Goal: Transaction & Acquisition: Purchase product/service

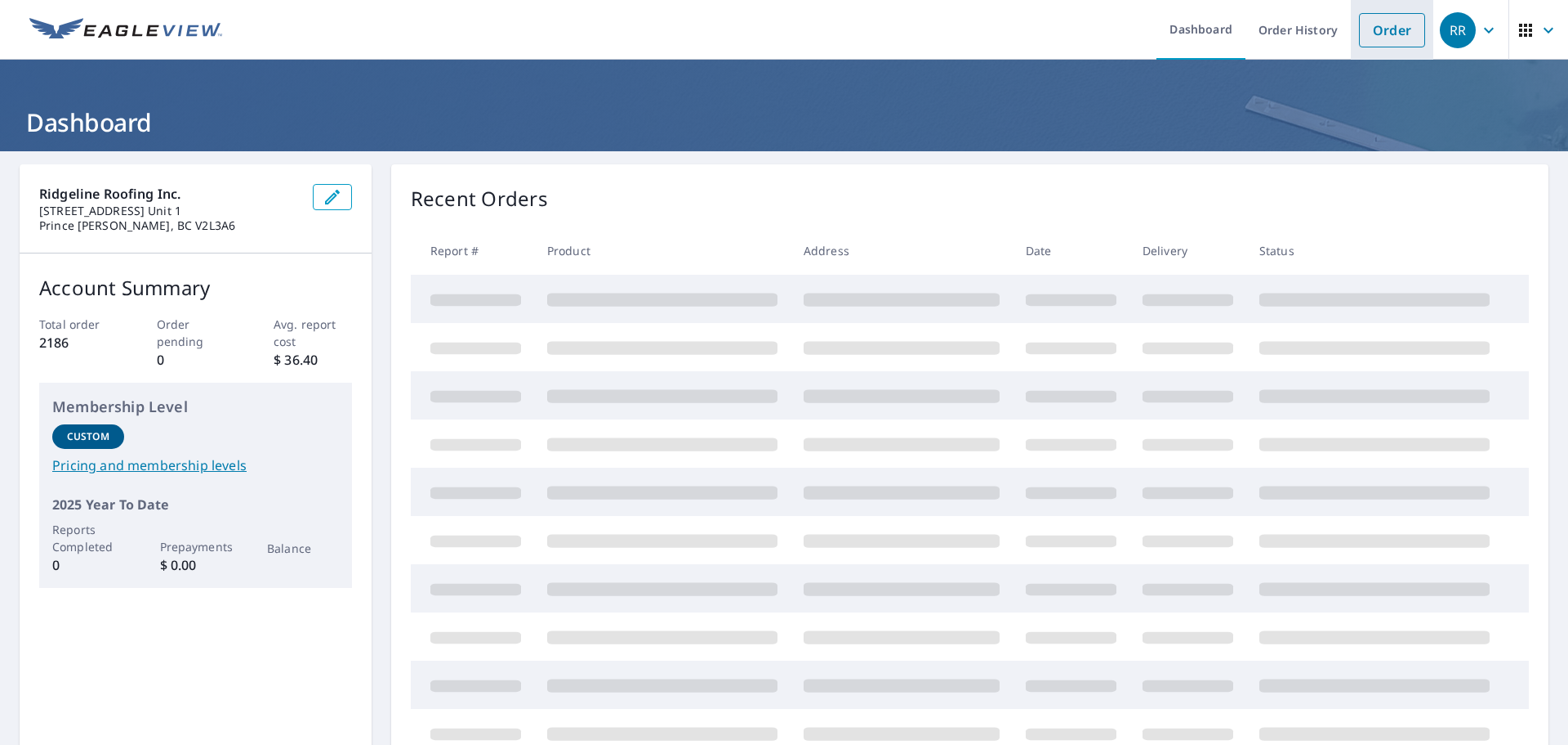
click at [1391, 23] on link "Order" at bounding box center [1392, 31] width 66 height 35
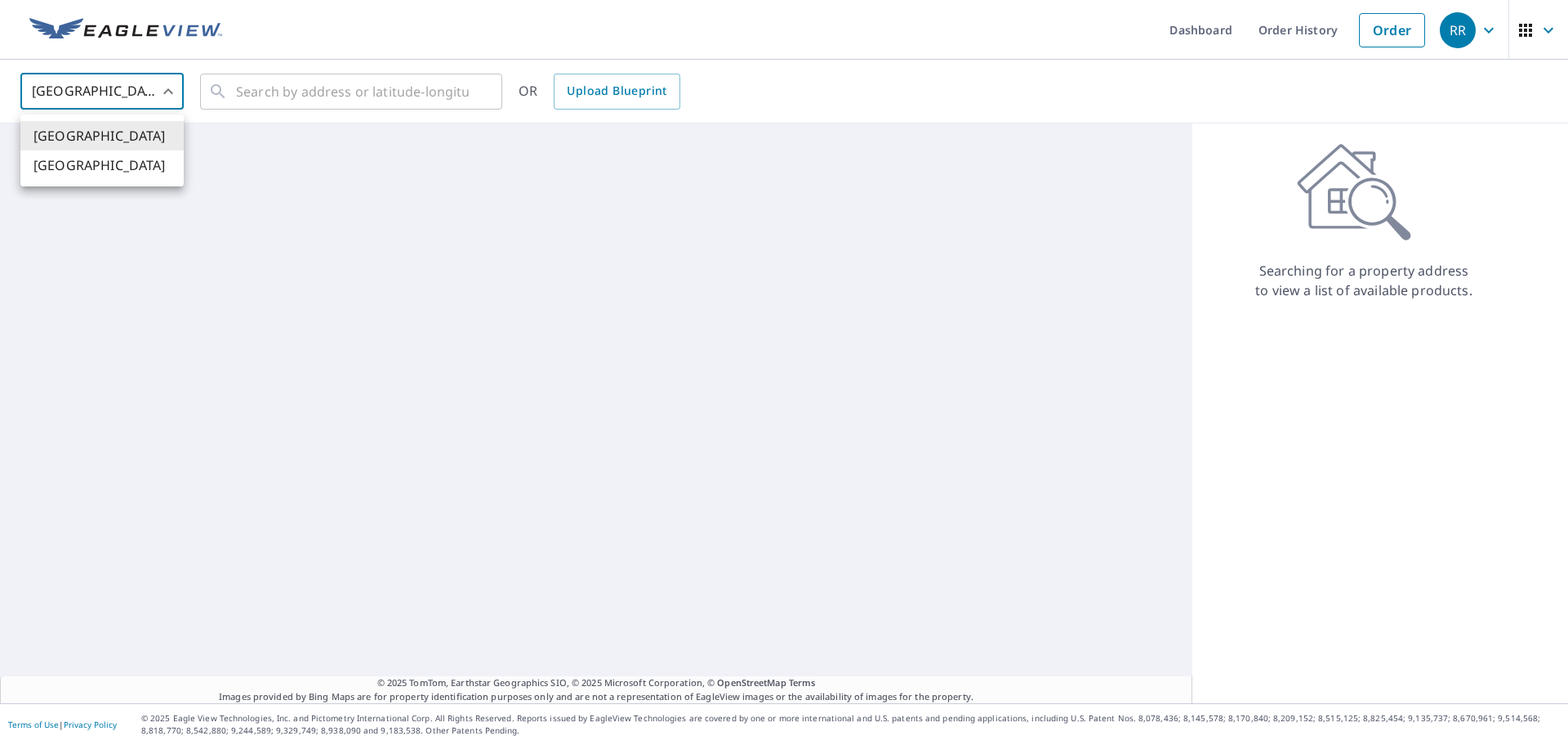
click at [118, 93] on body "RR RR Dashboard Order History Order RR [GEOGRAPHIC_DATA] [GEOGRAPHIC_DATA] ​ ​ …" at bounding box center [784, 372] width 1568 height 745
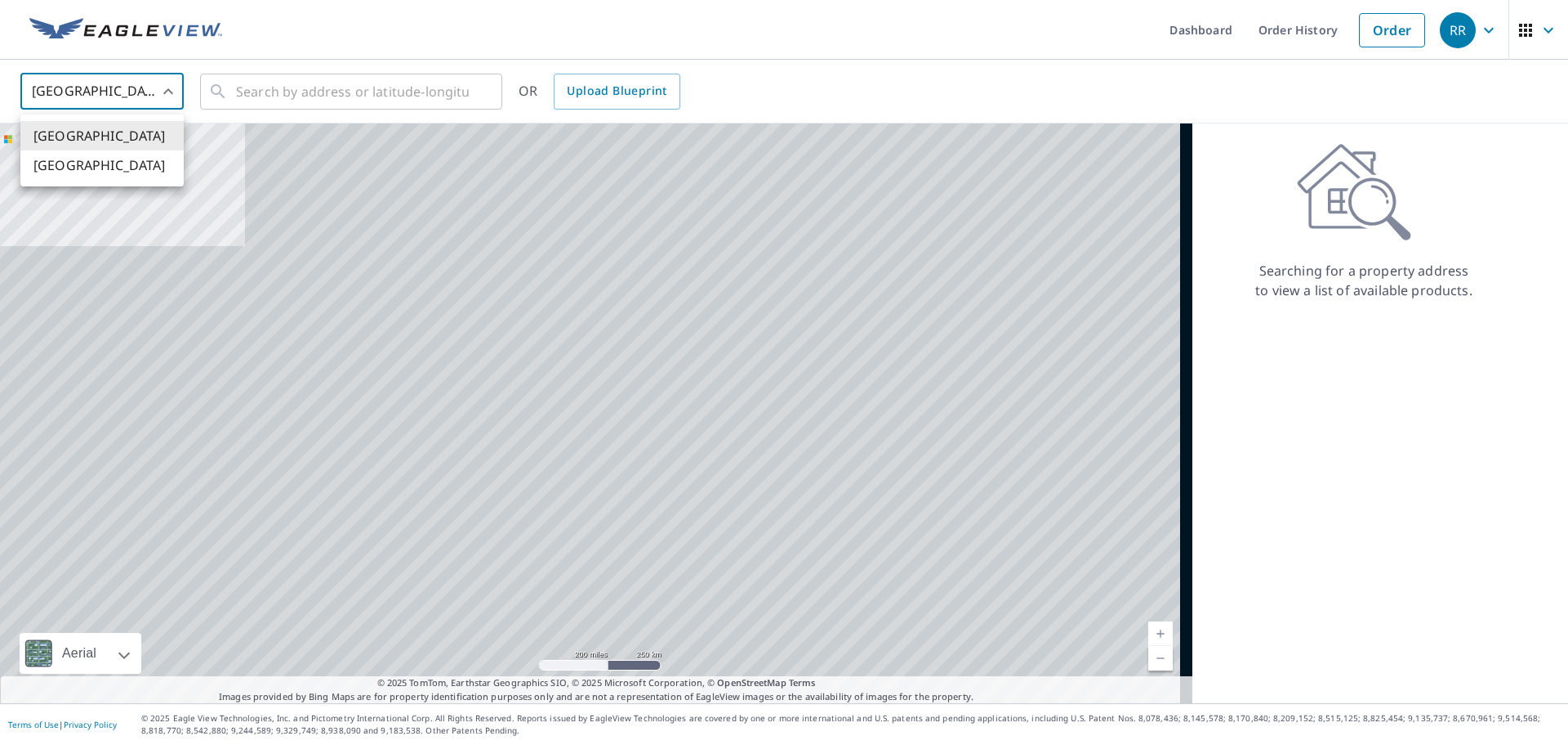
click at [114, 157] on li "[GEOGRAPHIC_DATA]" at bounding box center [102, 165] width 164 height 30
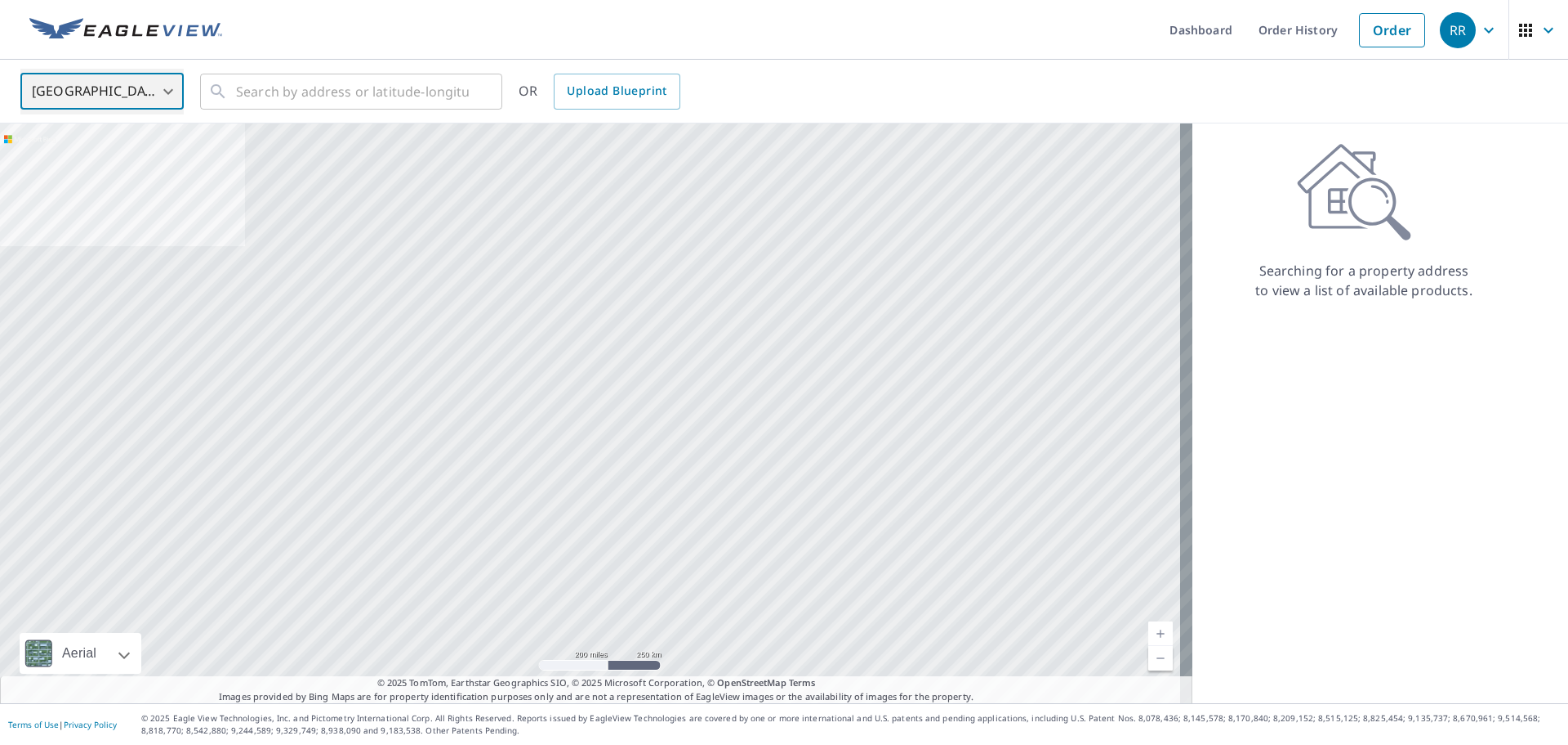
type input "CA"
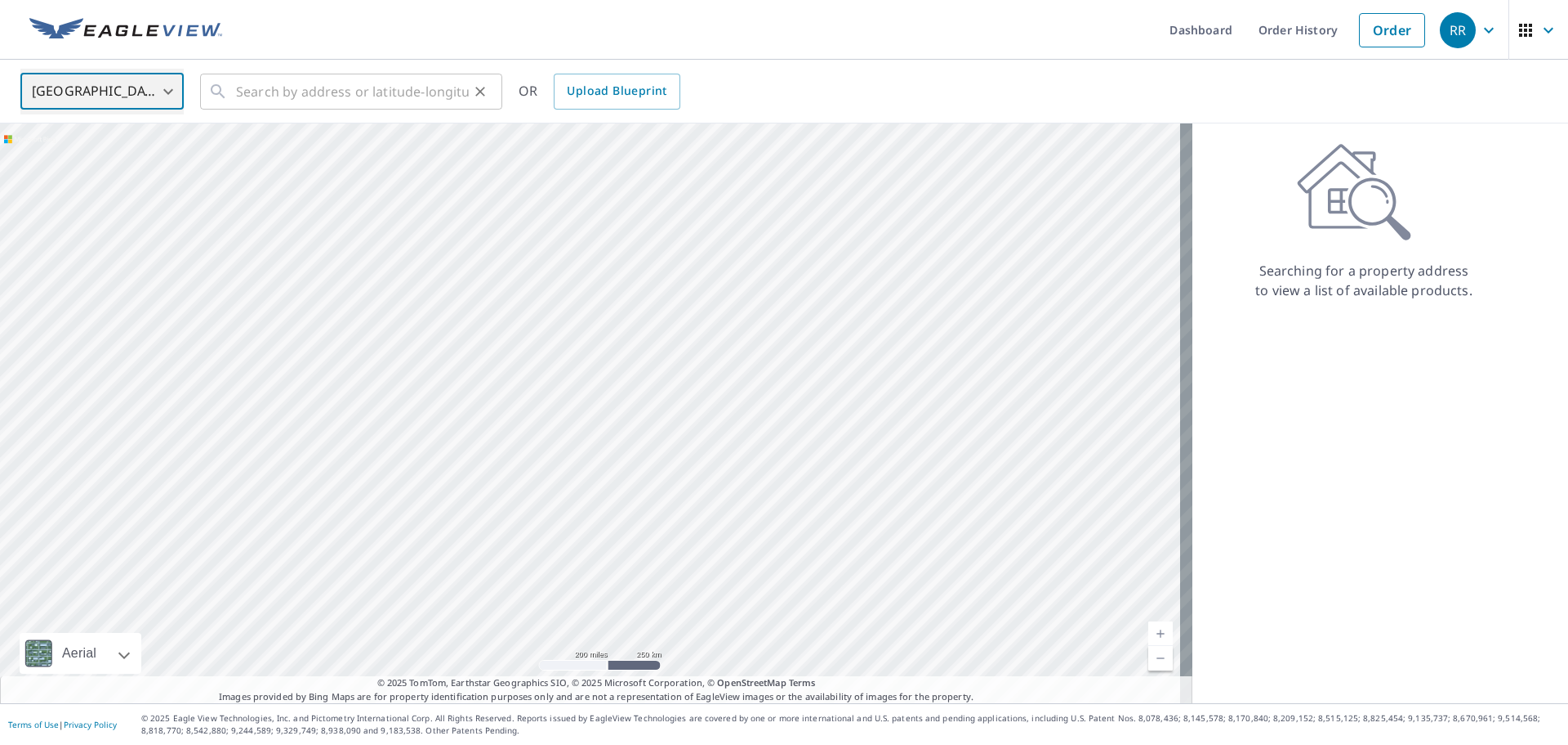
click at [225, 104] on div "​" at bounding box center [352, 91] width 302 height 36
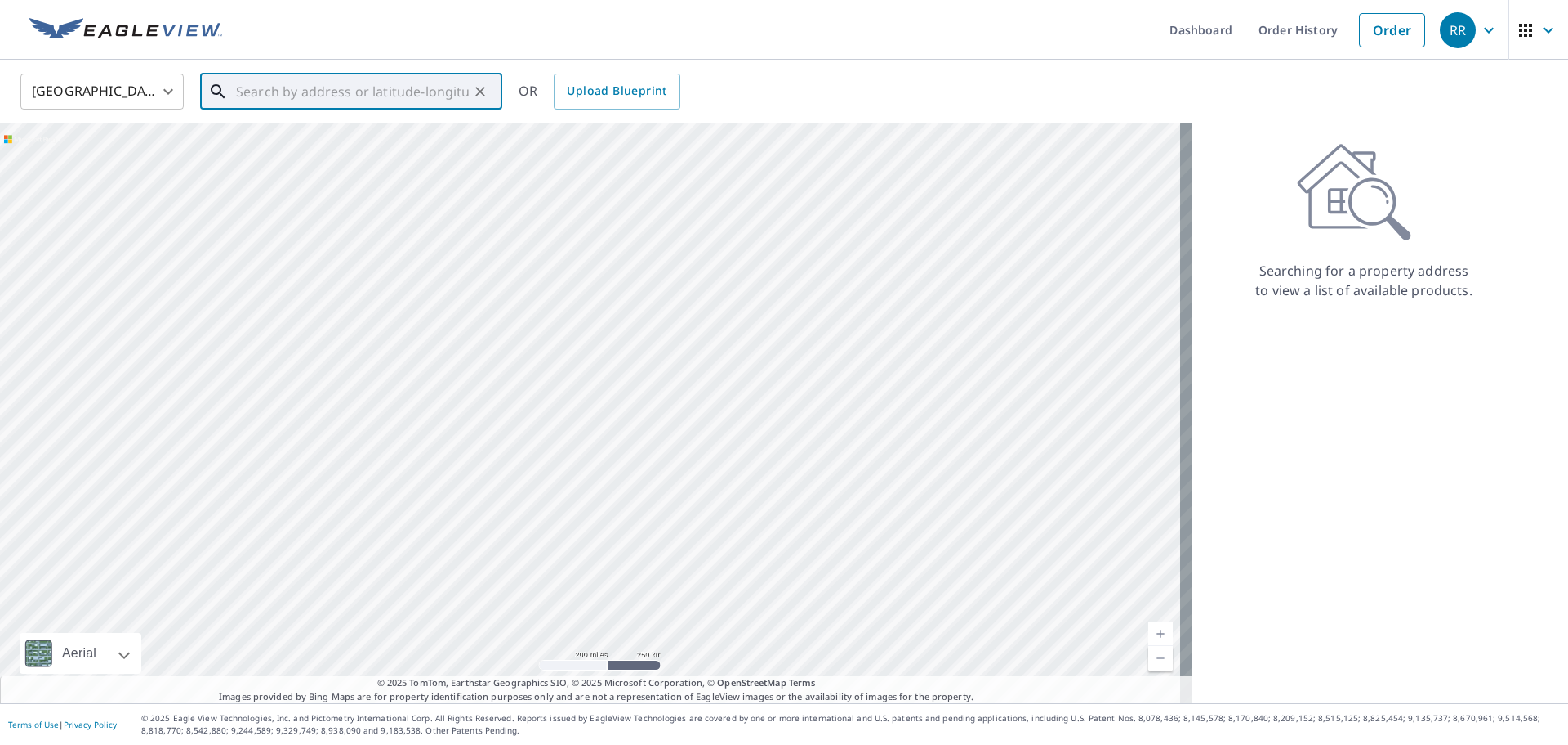
paste input "[STREET_ADDRESS][PERSON_NAME]"
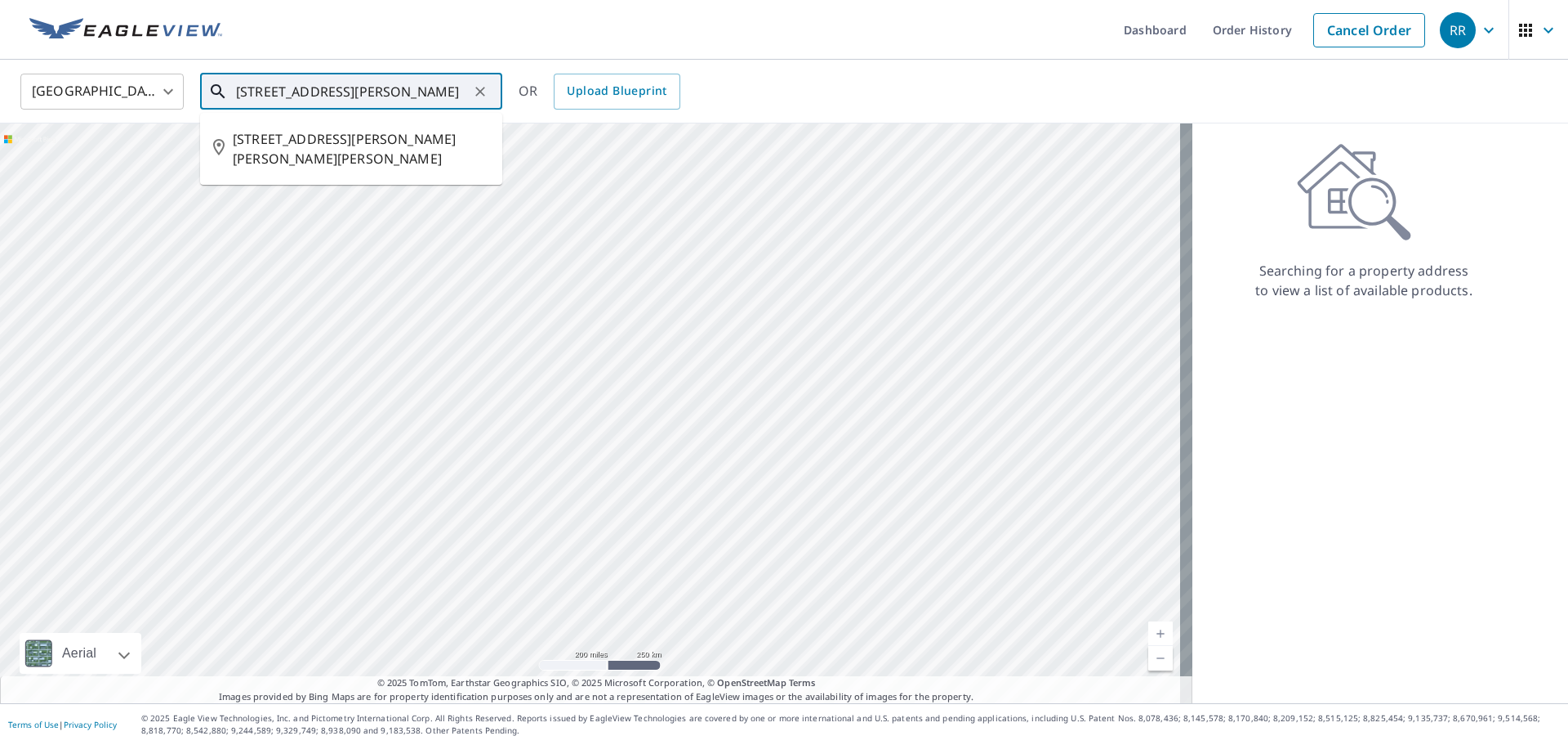
type input "[STREET_ADDRESS][PERSON_NAME]"
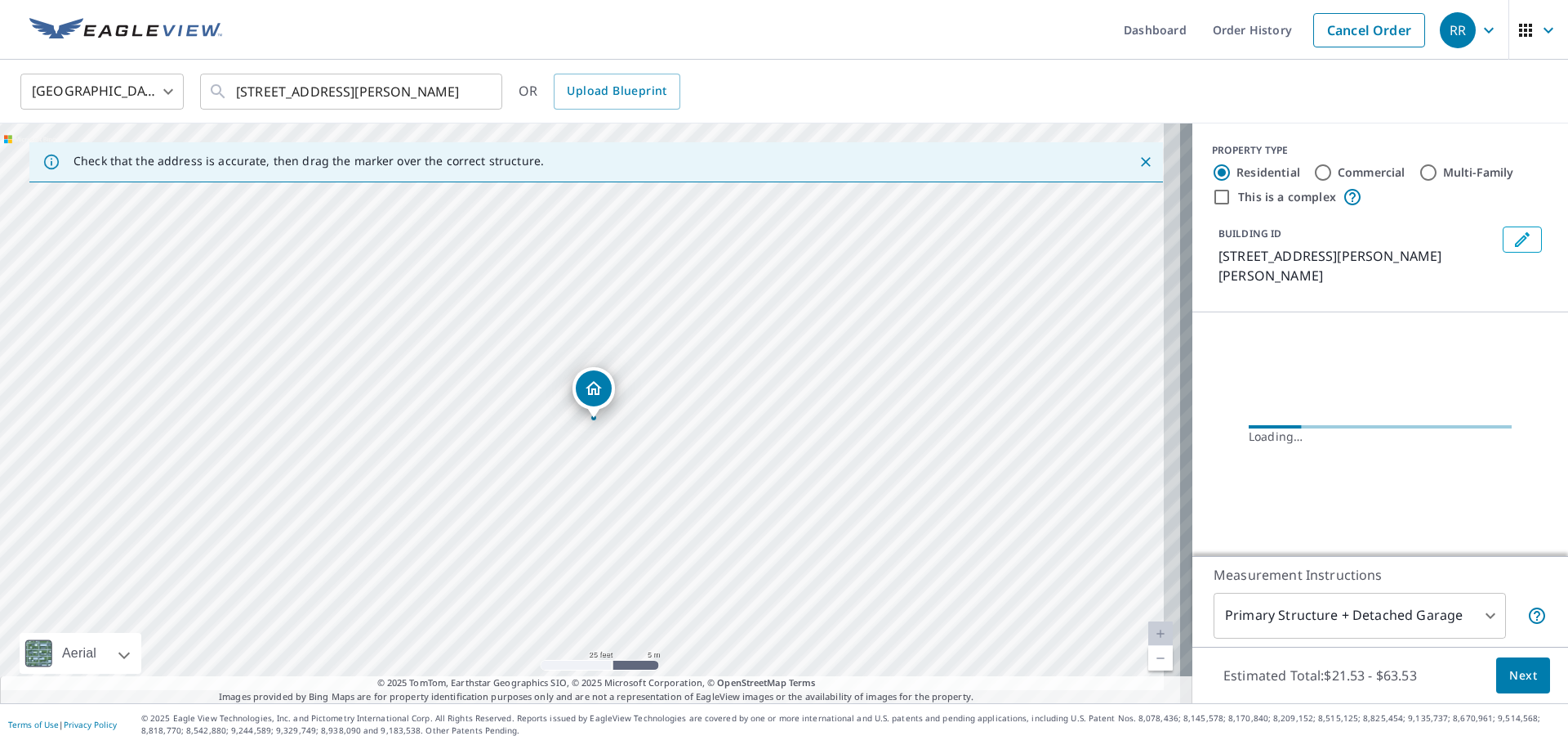
drag, startPoint x: 628, startPoint y: 484, endPoint x: 685, endPoint y: 565, distance: 99.0
click at [685, 565] on div "[STREET_ADDRESS][PERSON_NAME][PERSON_NAME][PERSON_NAME]" at bounding box center [596, 412] width 1192 height 579
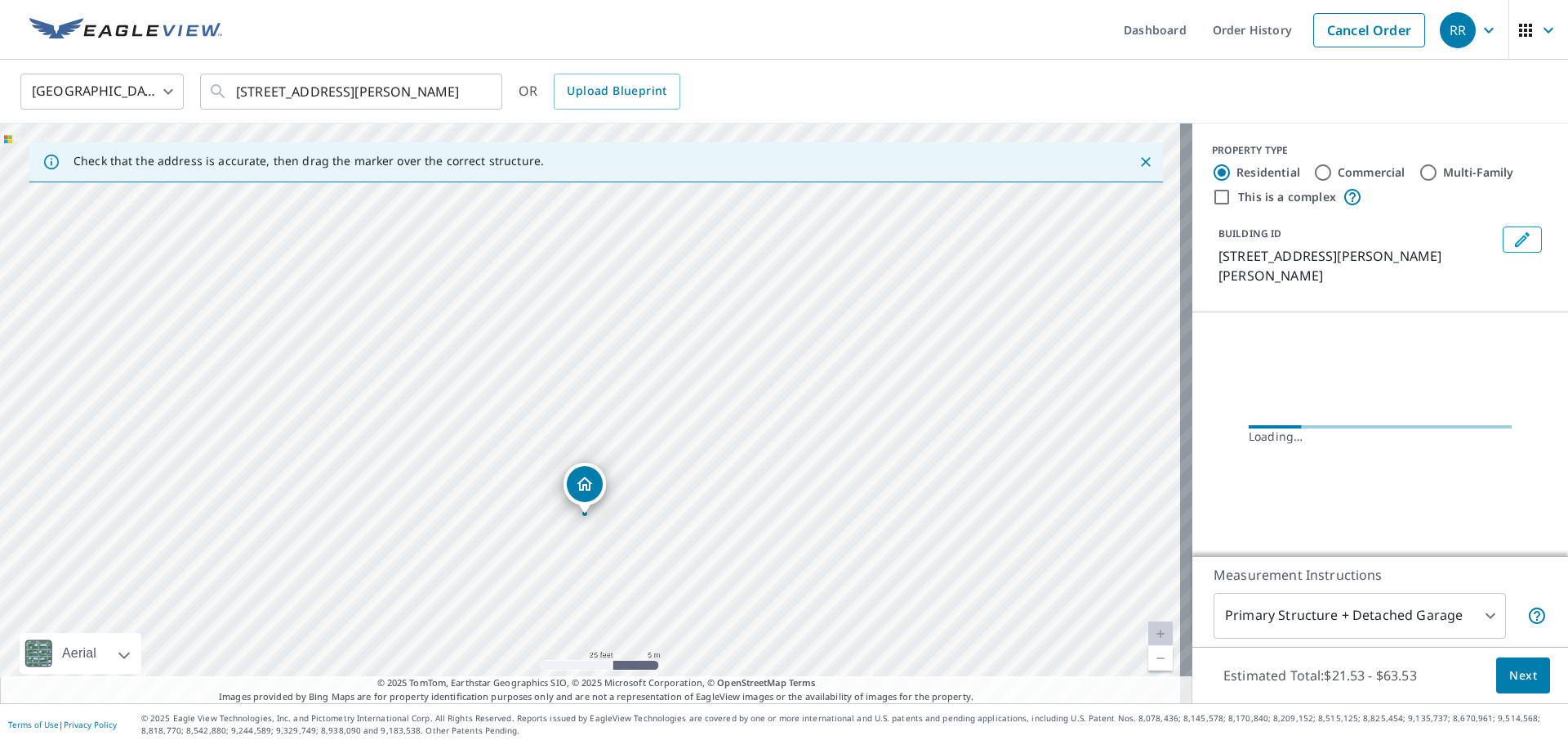
drag, startPoint x: 400, startPoint y: 328, endPoint x: 394, endPoint y: 431, distance: 103.2
click at [394, 431] on div "[STREET_ADDRESS][PERSON_NAME][PERSON_NAME][PERSON_NAME]" at bounding box center [596, 412] width 1192 height 579
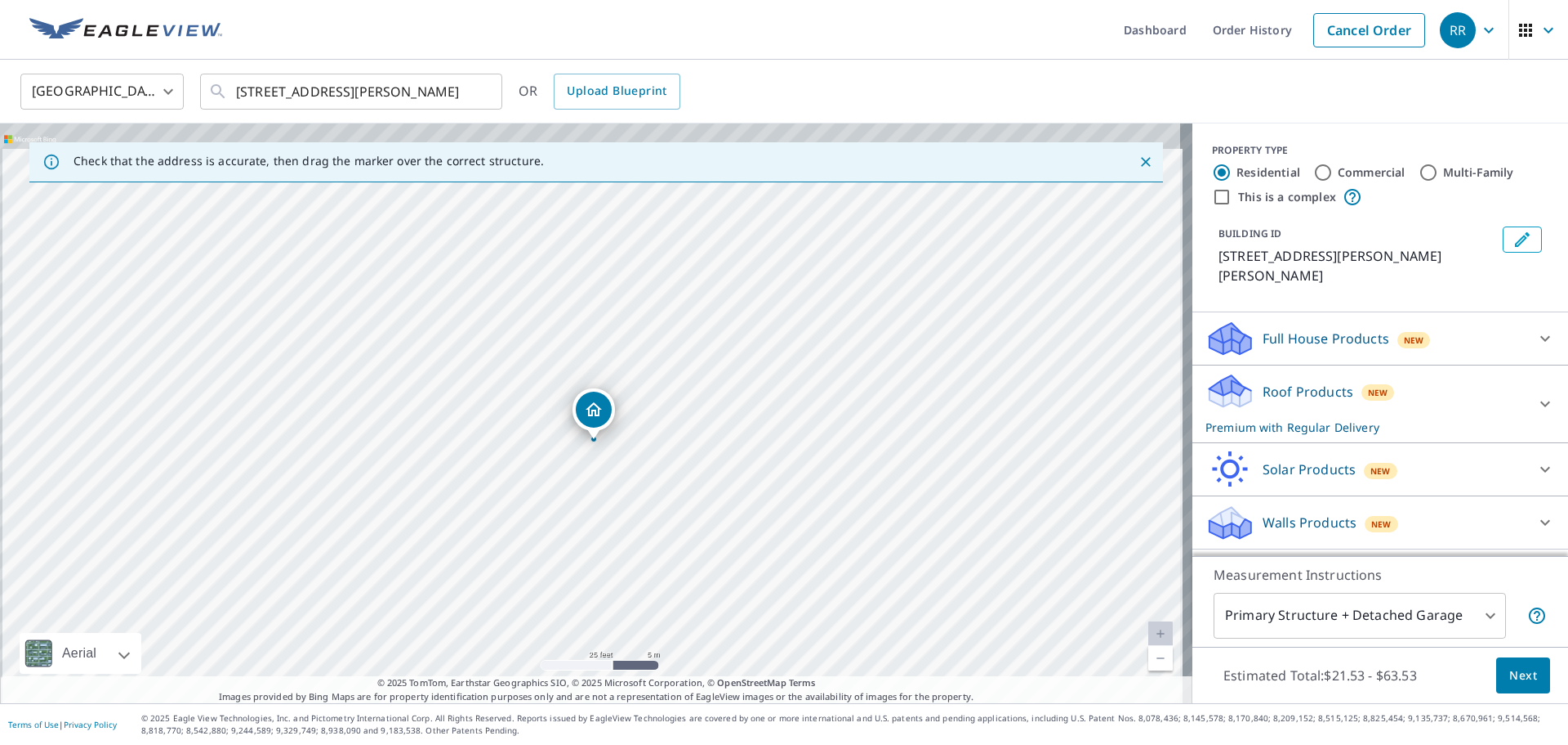
drag, startPoint x: 620, startPoint y: 457, endPoint x: 628, endPoint y: 476, distance: 20.6
click at [627, 494] on div "[STREET_ADDRESS][PERSON_NAME][PERSON_NAME][PERSON_NAME]" at bounding box center [596, 412] width 1192 height 579
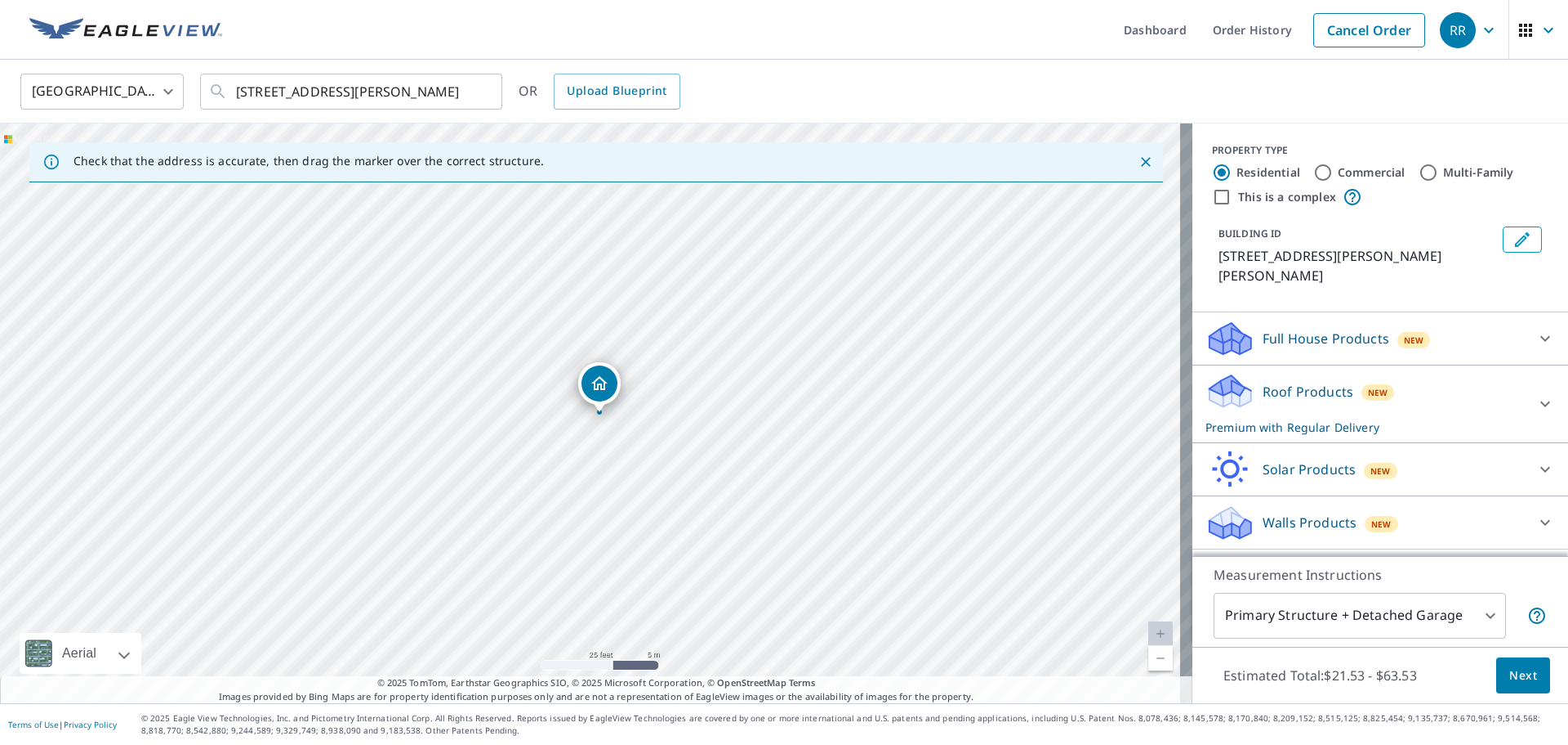
drag, startPoint x: 598, startPoint y: 425, endPoint x: 599, endPoint y: 382, distance: 43.0
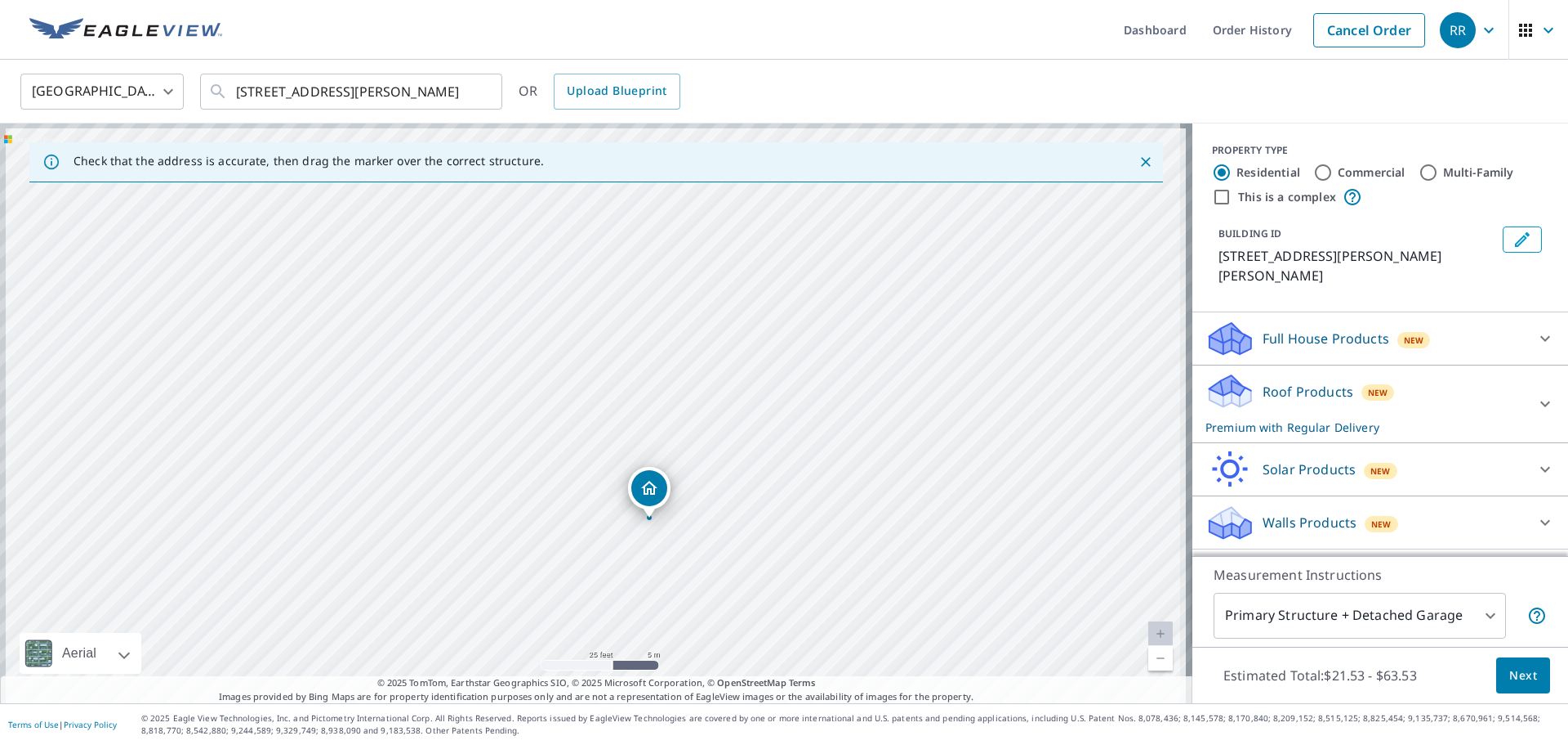
drag, startPoint x: 752, startPoint y: 474, endPoint x: 811, endPoint y: 581, distance: 122.2
click at [811, 581] on div "[STREET_ADDRESS][PERSON_NAME][PERSON_NAME][PERSON_NAME]" at bounding box center [596, 412] width 1192 height 579
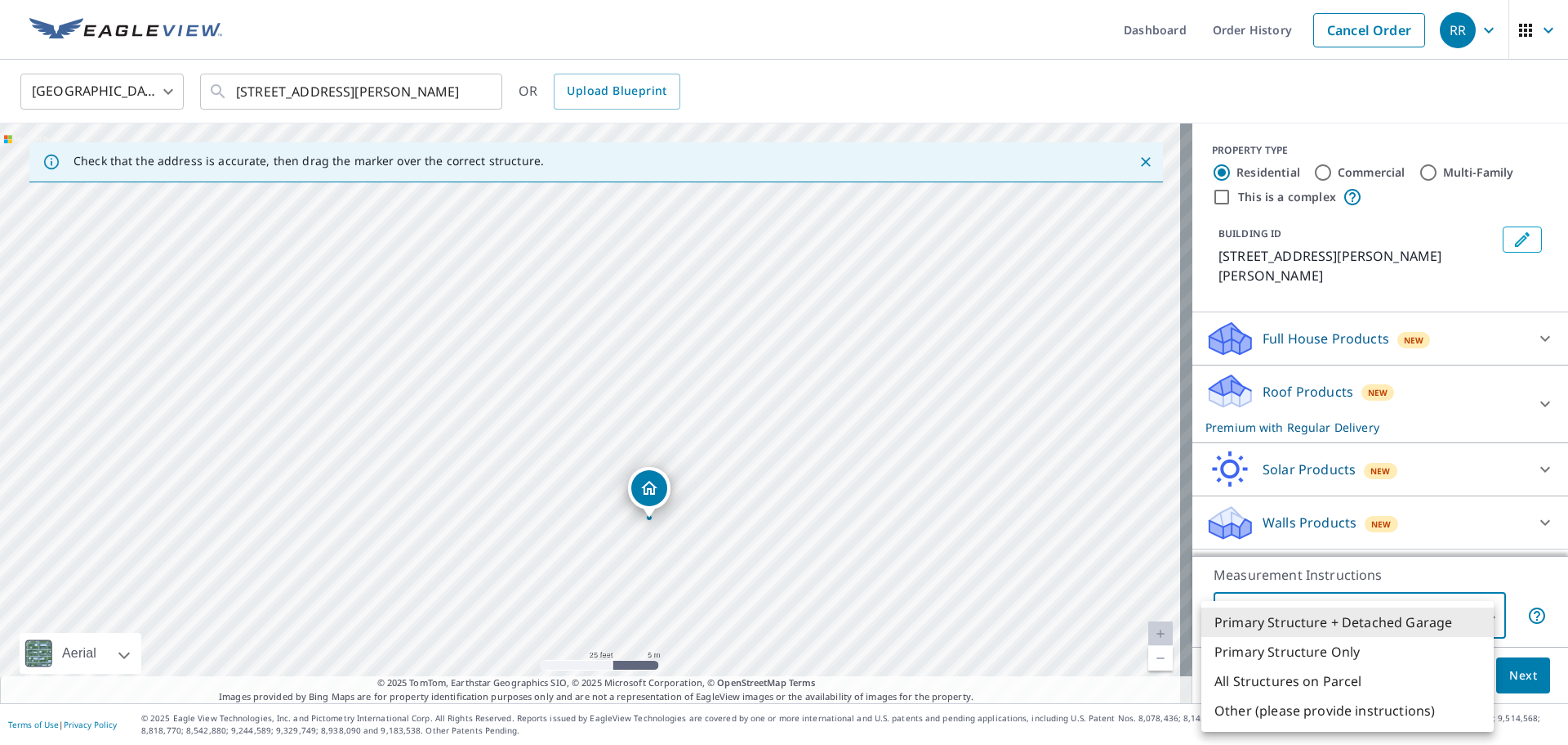
click at [1390, 626] on body "RR RR Dashboard Order History Cancel Order RR Canada CA ​ [STREET_ADDRESS][PERS…" at bounding box center [784, 372] width 1568 height 745
click at [1375, 650] on li "Primary Structure Only" at bounding box center [1347, 652] width 293 height 30
type input "2"
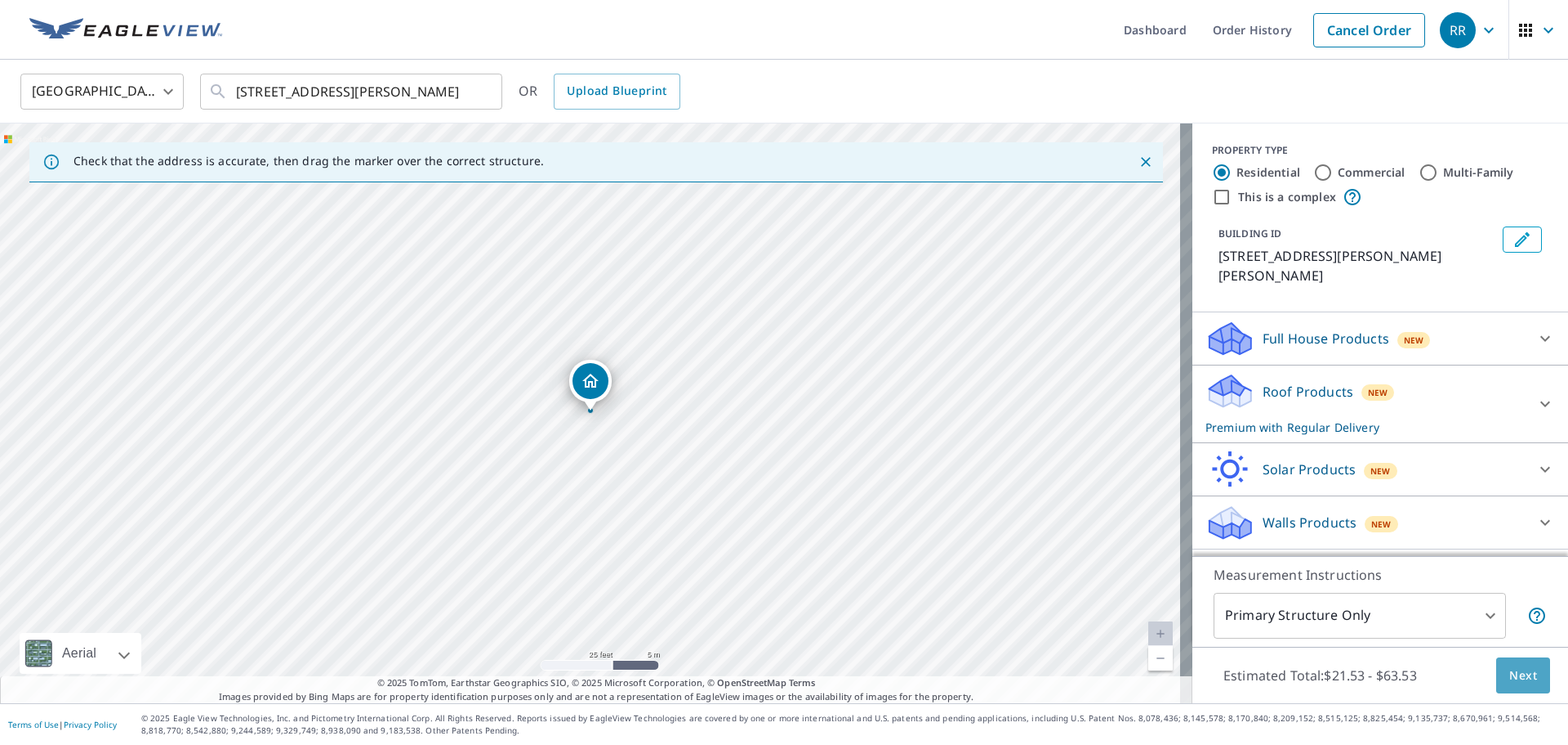
click at [1509, 668] on span "Next" at bounding box center [1523, 675] width 28 height 20
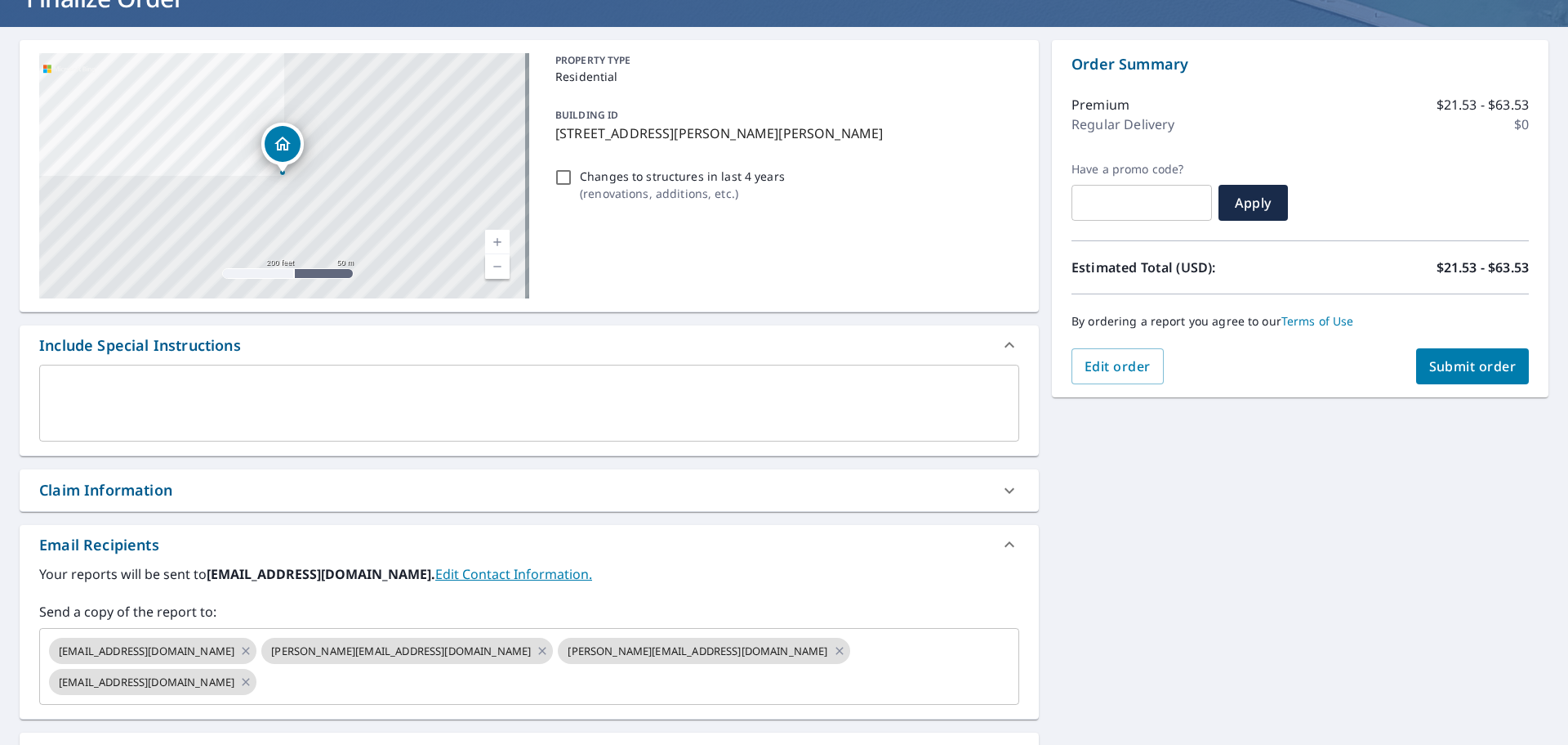
scroll to position [266, 0]
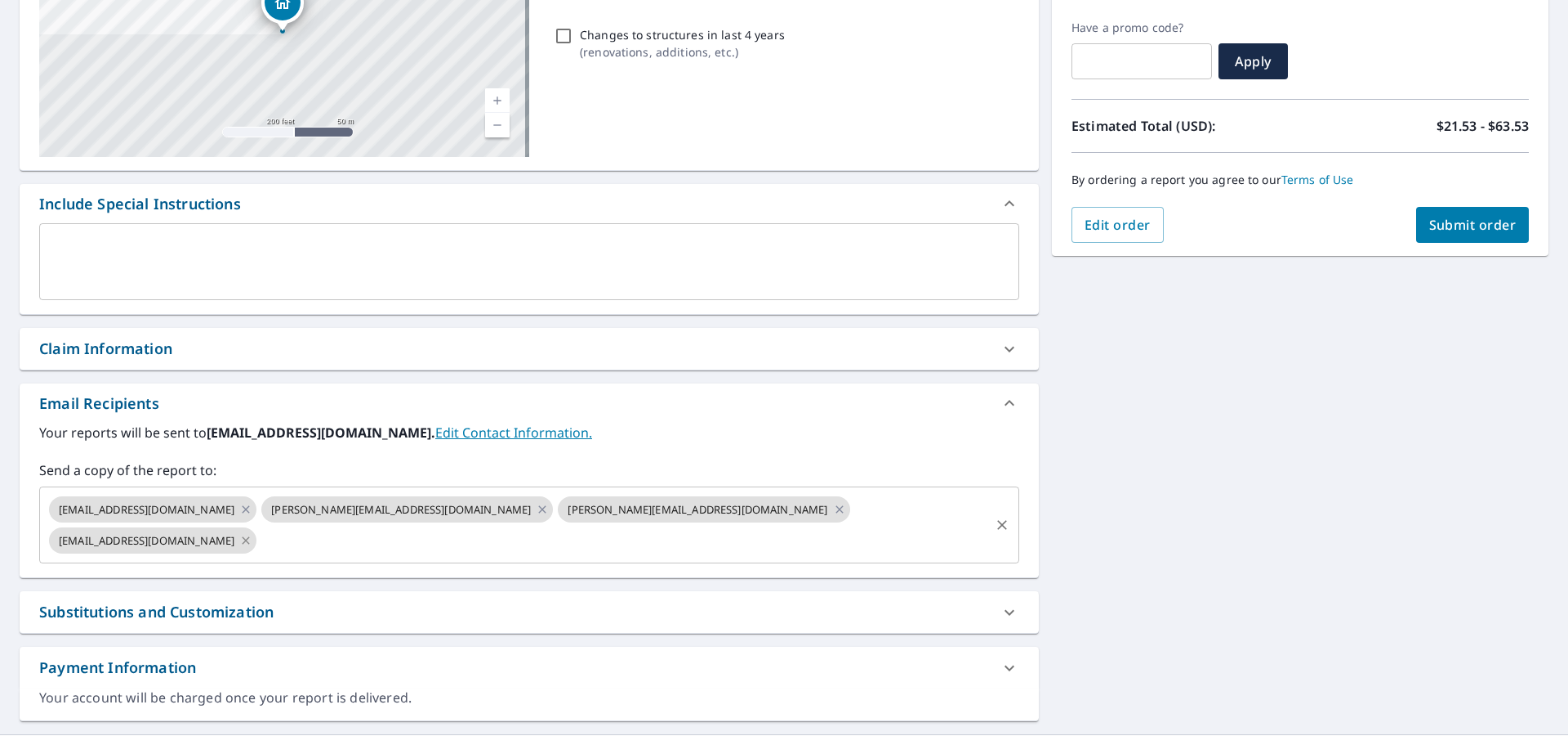
click at [249, 536] on icon at bounding box center [247, 540] width 8 height 8
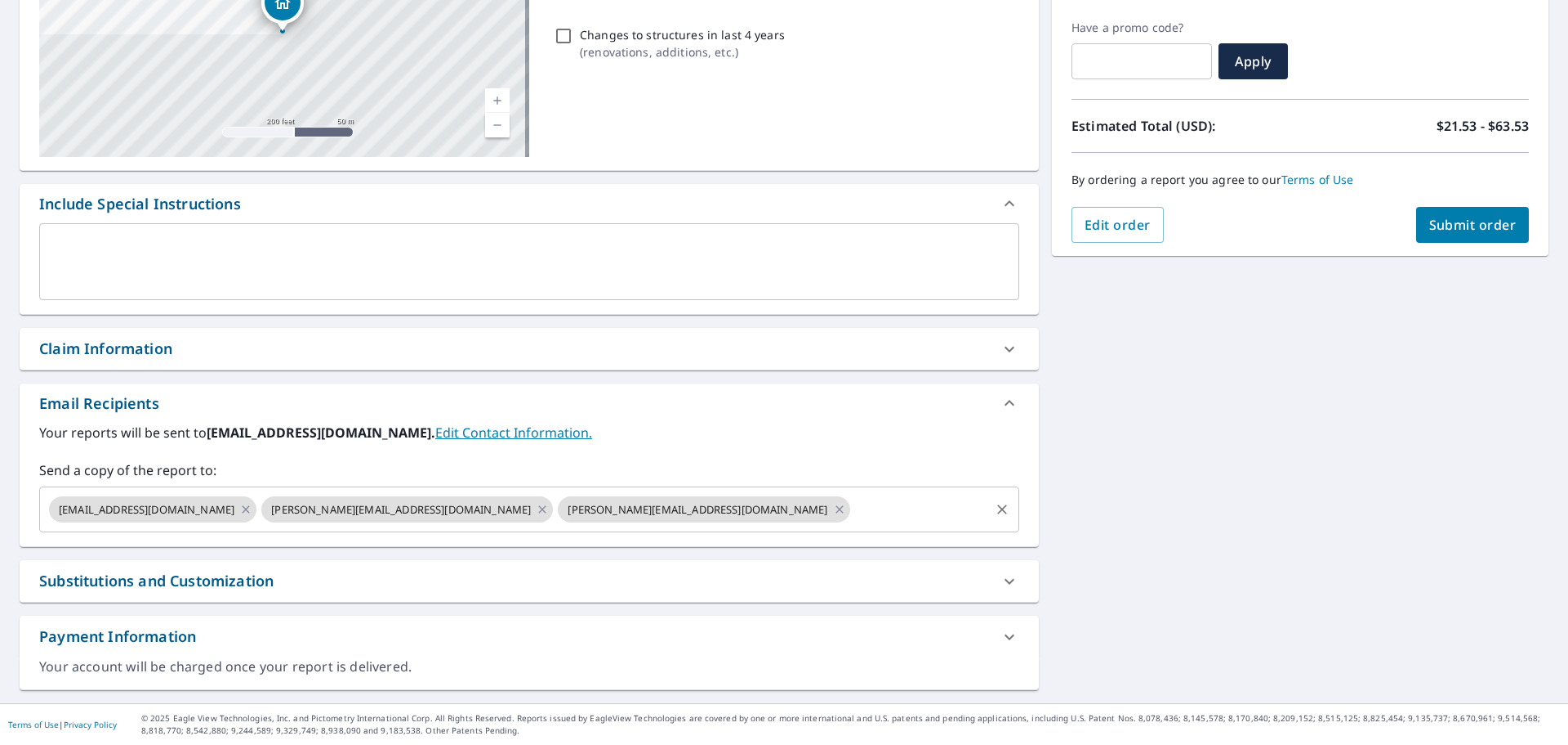
drag, startPoint x: 488, startPoint y: 508, endPoint x: 696, endPoint y: 507, distance: 208.0
click at [833, 508] on icon at bounding box center [840, 509] width 13 height 18
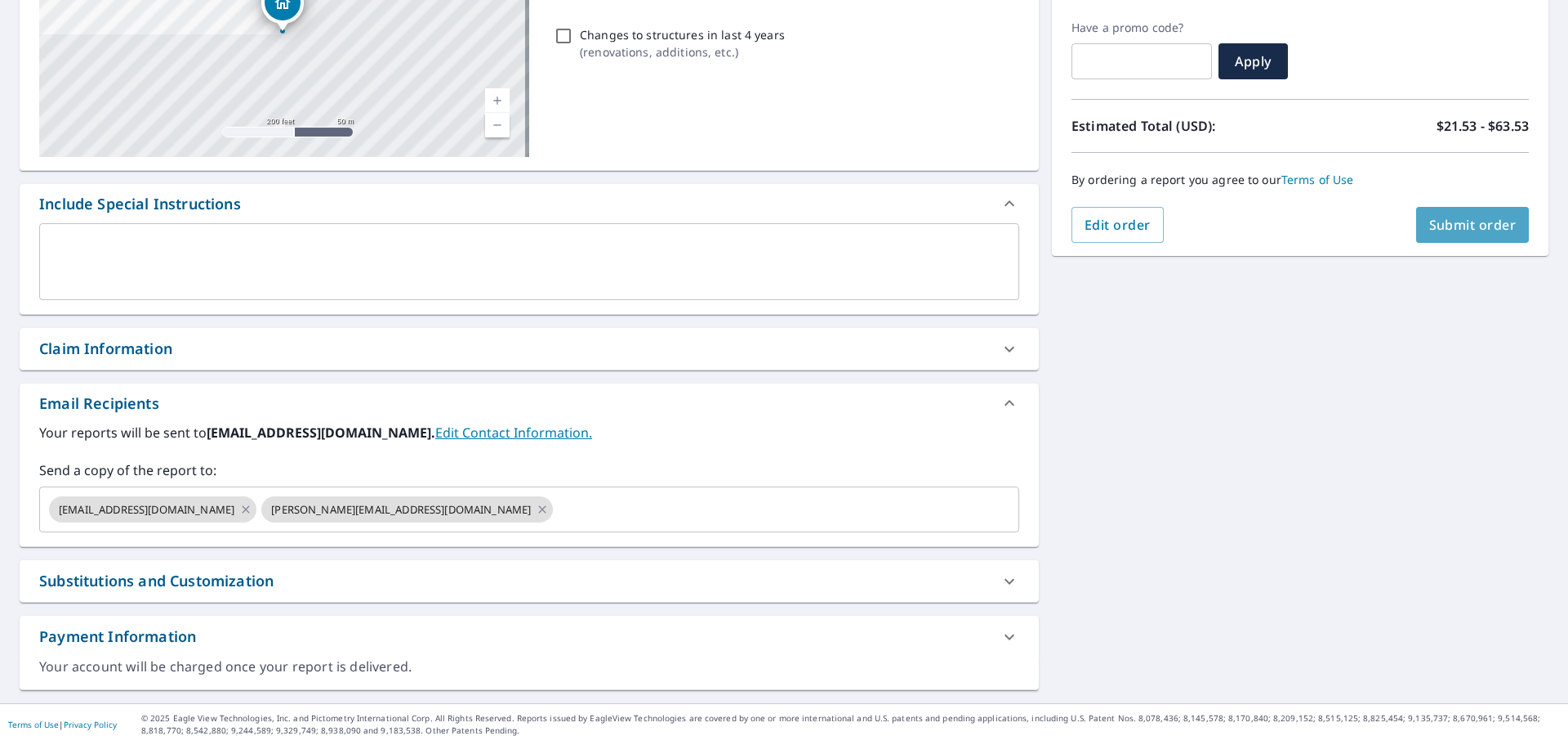
click at [1444, 234] on button "Submit order" at bounding box center [1473, 225] width 114 height 36
checkbox input "true"
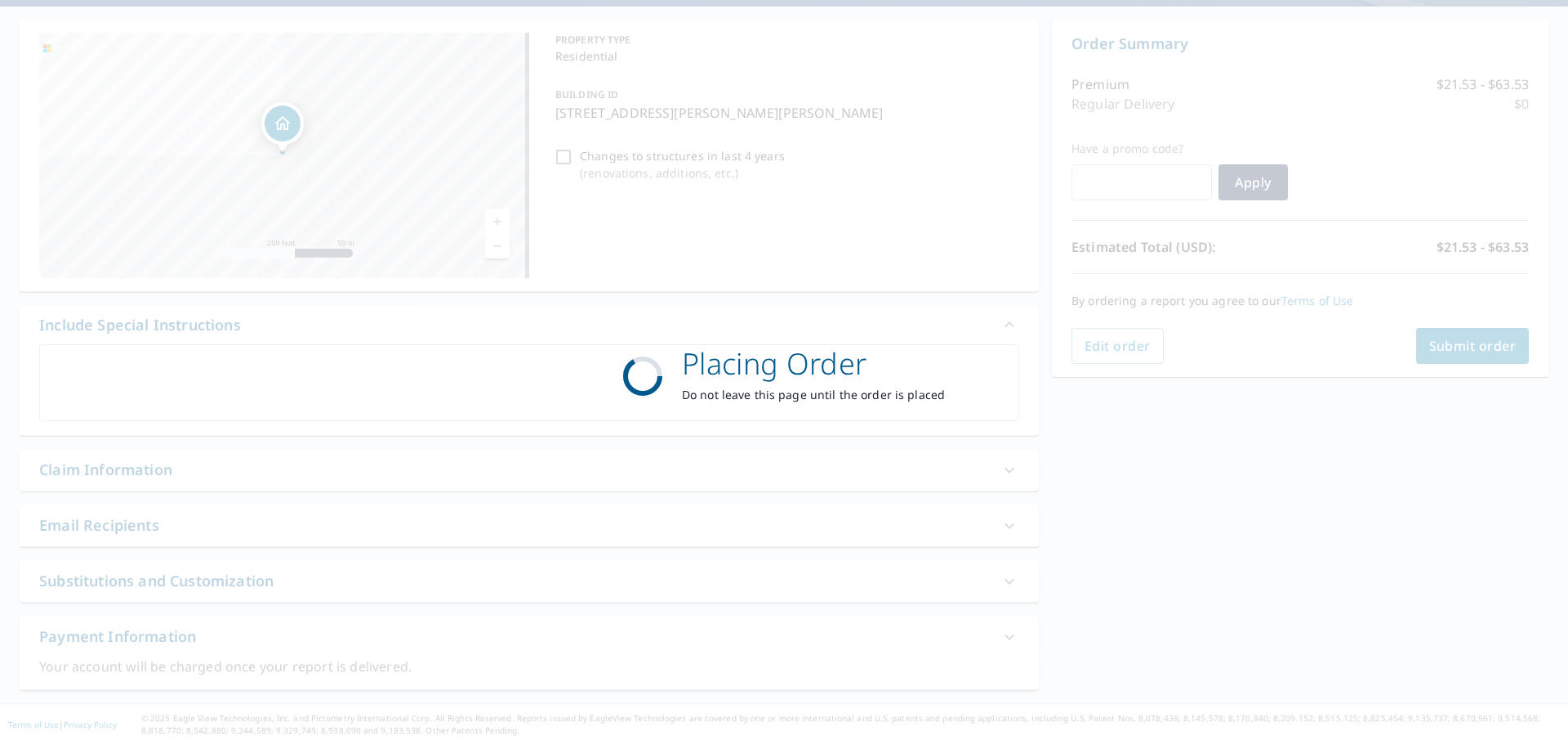
scroll to position [145, 0]
